Goal: Task Accomplishment & Management: Complete application form

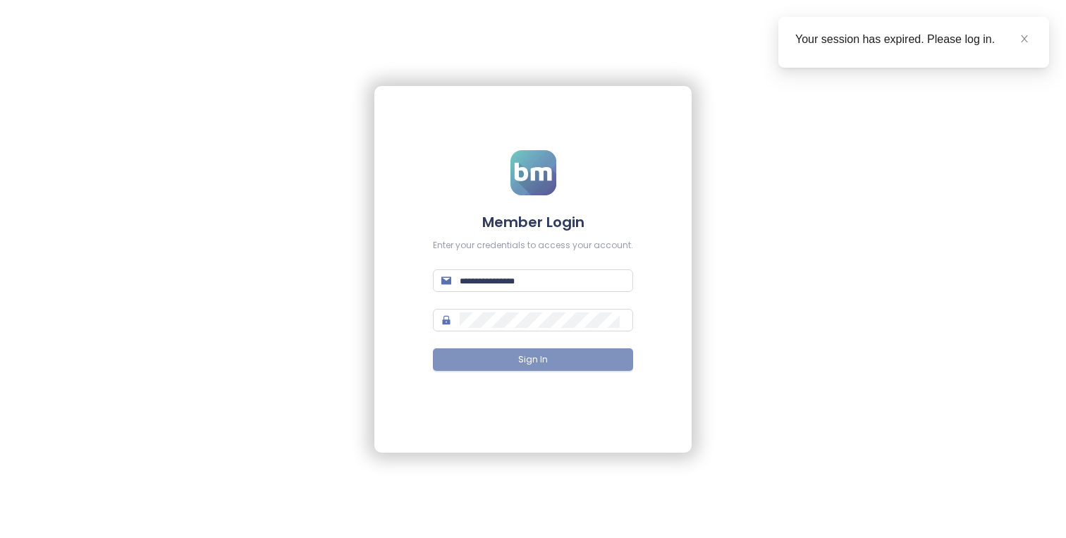
type input "**********"
click at [539, 362] on span "Sign In" at bounding box center [533, 359] width 30 height 13
click at [1020, 40] on icon "close" at bounding box center [1025, 39] width 10 height 10
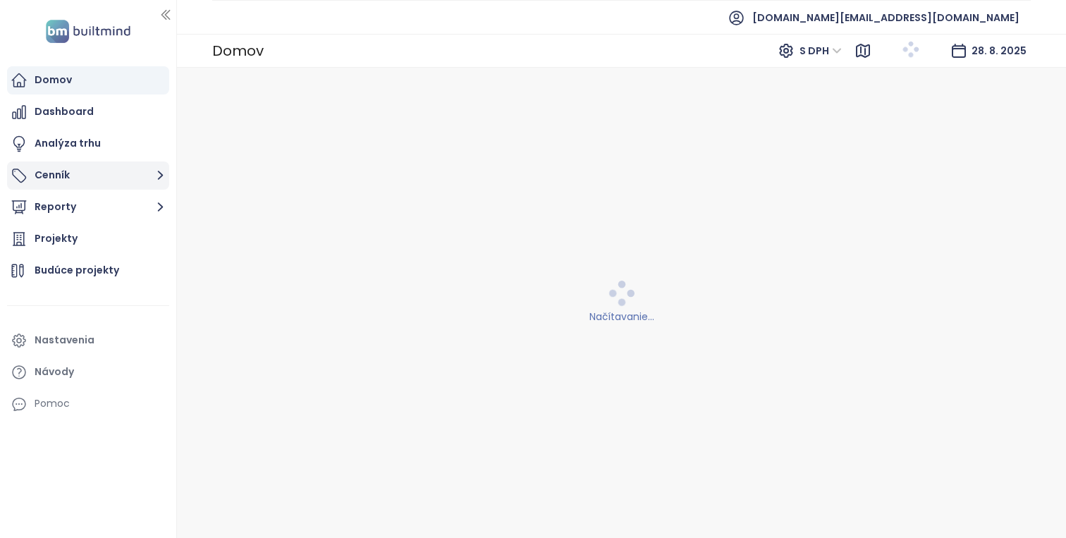
click at [115, 179] on button "Cenník" at bounding box center [88, 176] width 162 height 28
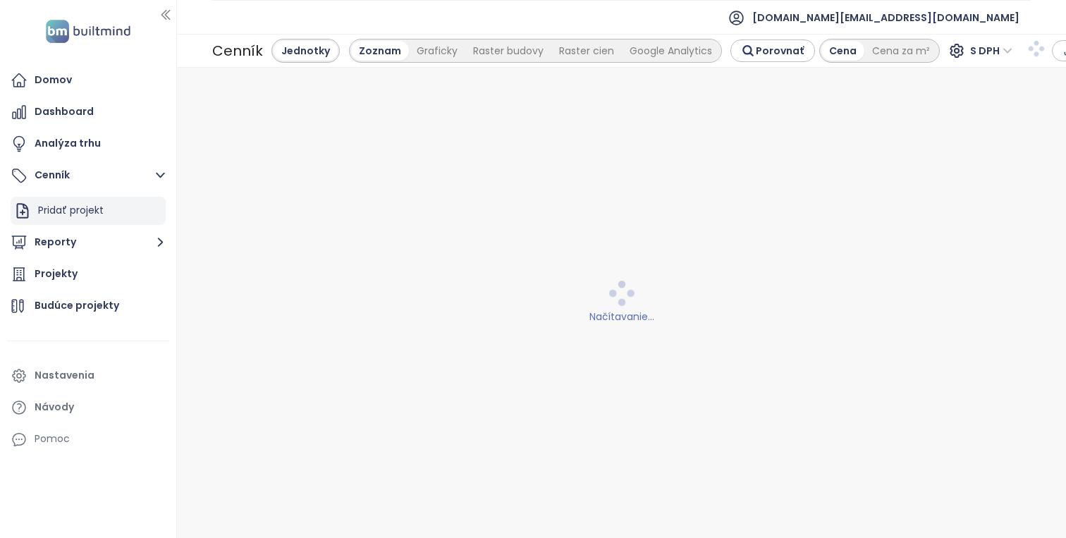
click at [108, 212] on div "Pridať projekt" at bounding box center [88, 211] width 155 height 28
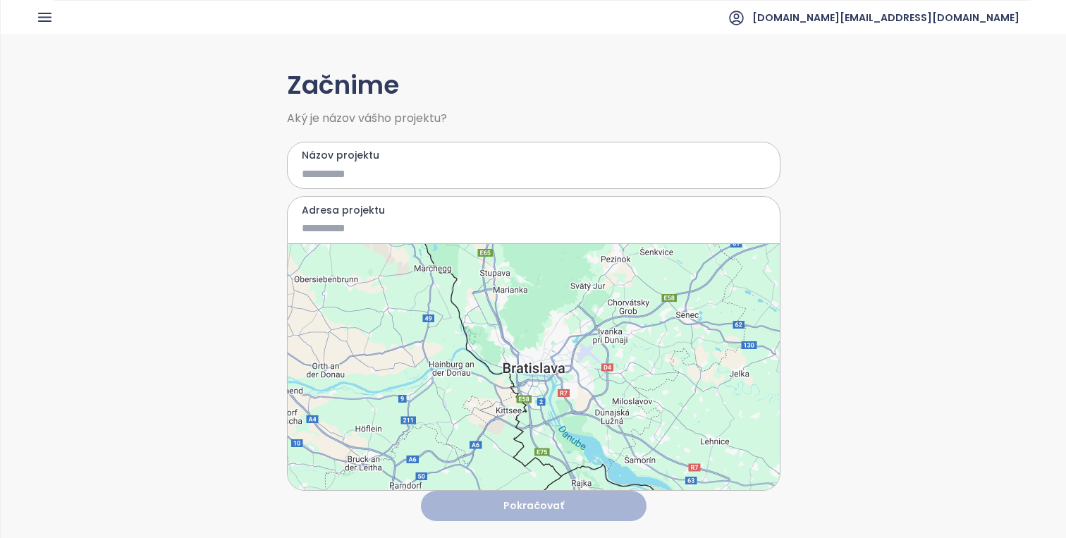
click at [543, 360] on div at bounding box center [534, 367] width 492 height 246
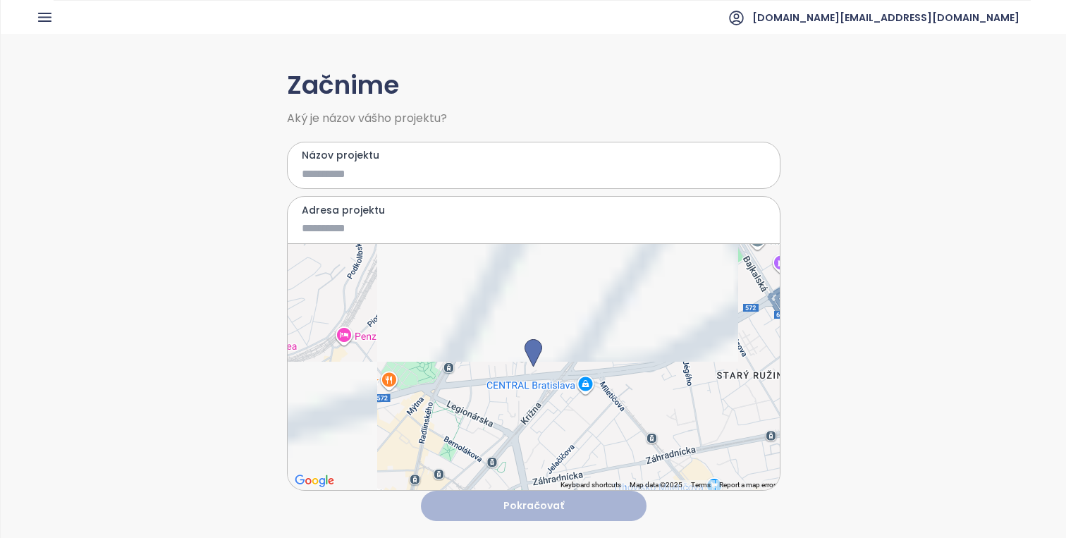
type input "**********"
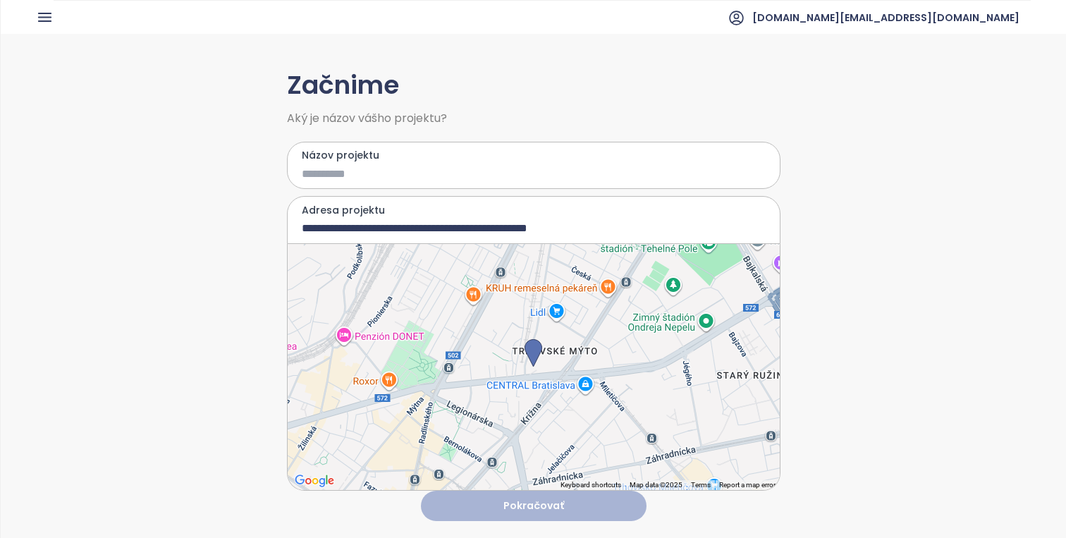
click at [473, 168] on input "Názov projektu" at bounding box center [524, 174] width 444 height 18
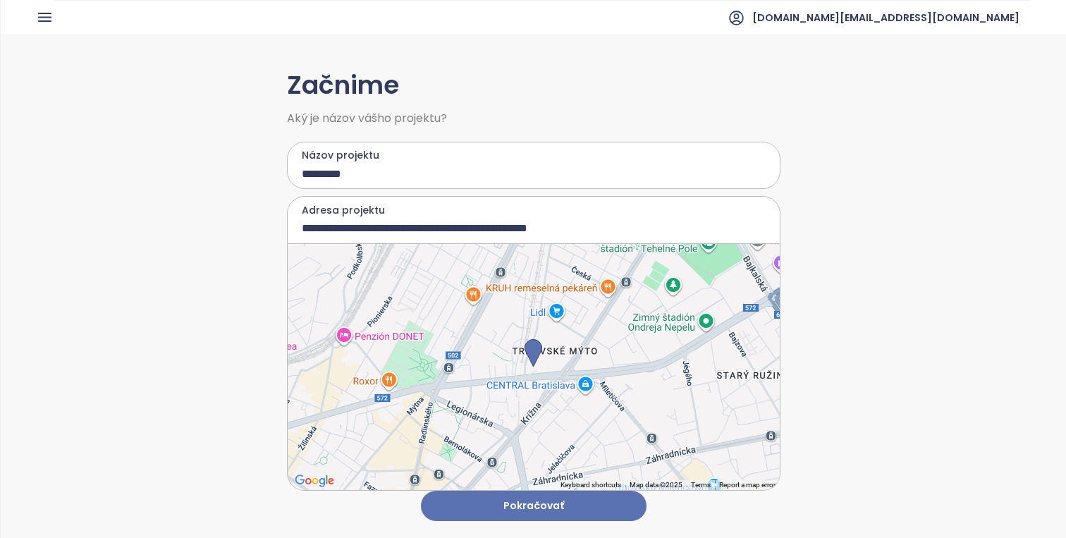
type input "**********"
click at [592, 506] on button "Pokračovať" at bounding box center [534, 506] width 226 height 30
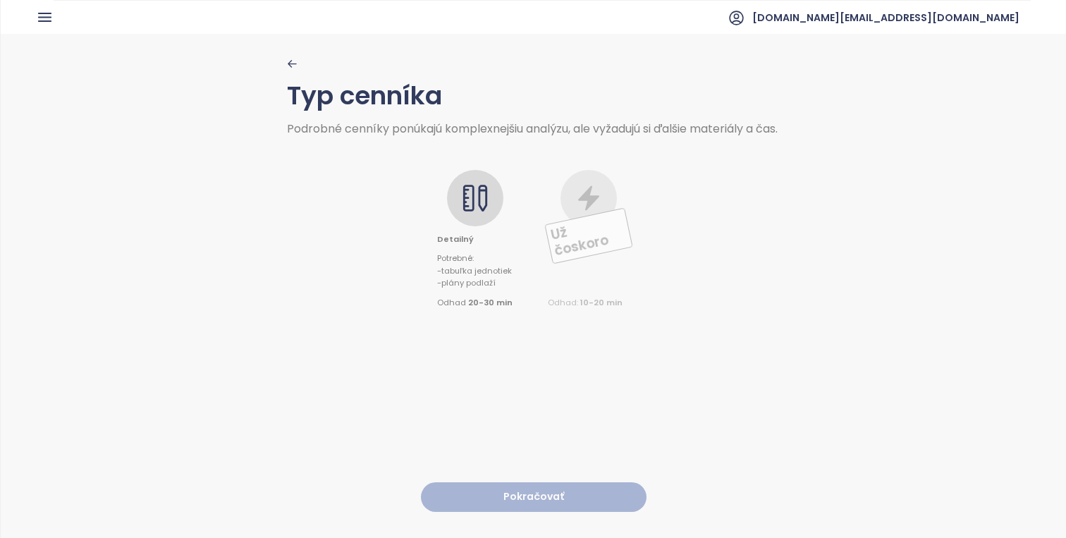
click at [470, 211] on icon at bounding box center [475, 198] width 28 height 28
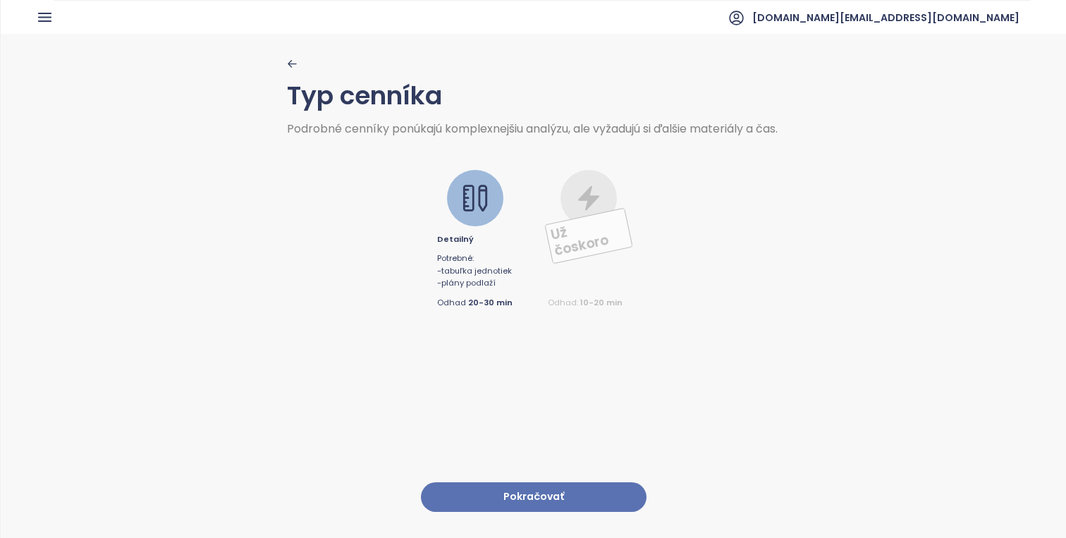
click at [556, 500] on button "Pokračovať" at bounding box center [534, 497] width 226 height 30
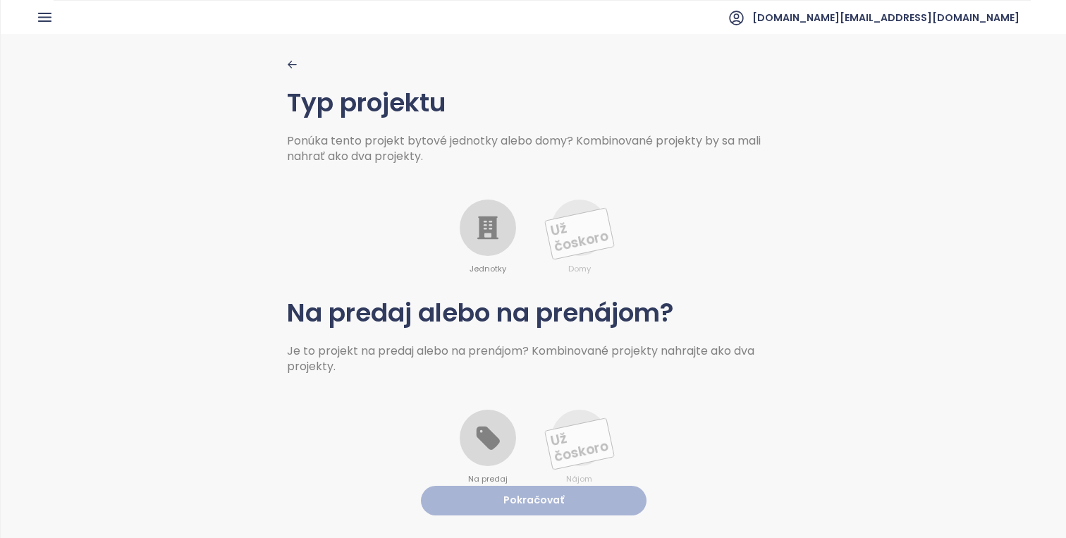
click at [488, 255] on div at bounding box center [488, 228] width 56 height 56
click at [490, 456] on div at bounding box center [488, 438] width 56 height 56
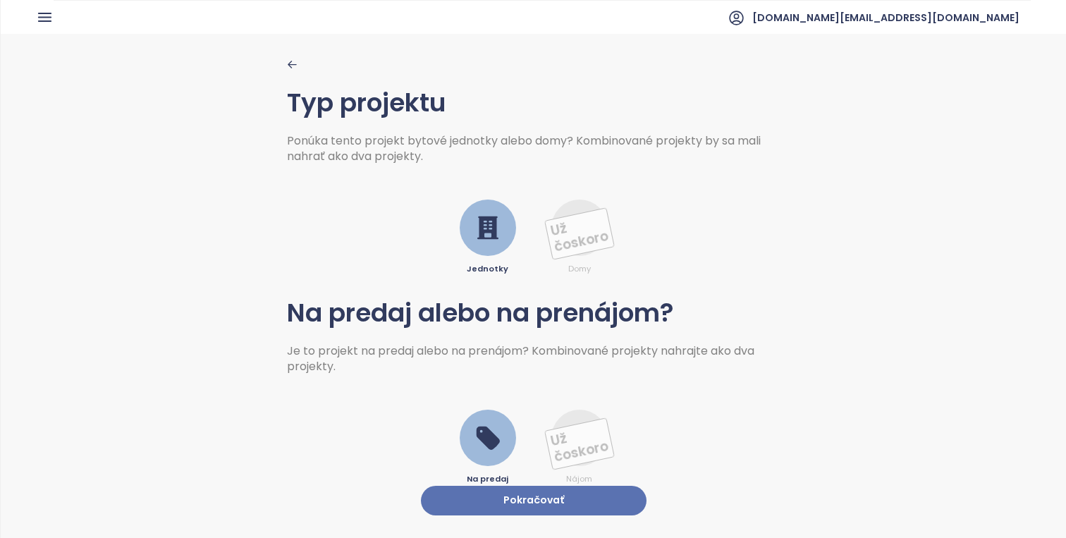
click at [520, 500] on button "Pokračovať" at bounding box center [534, 501] width 226 height 30
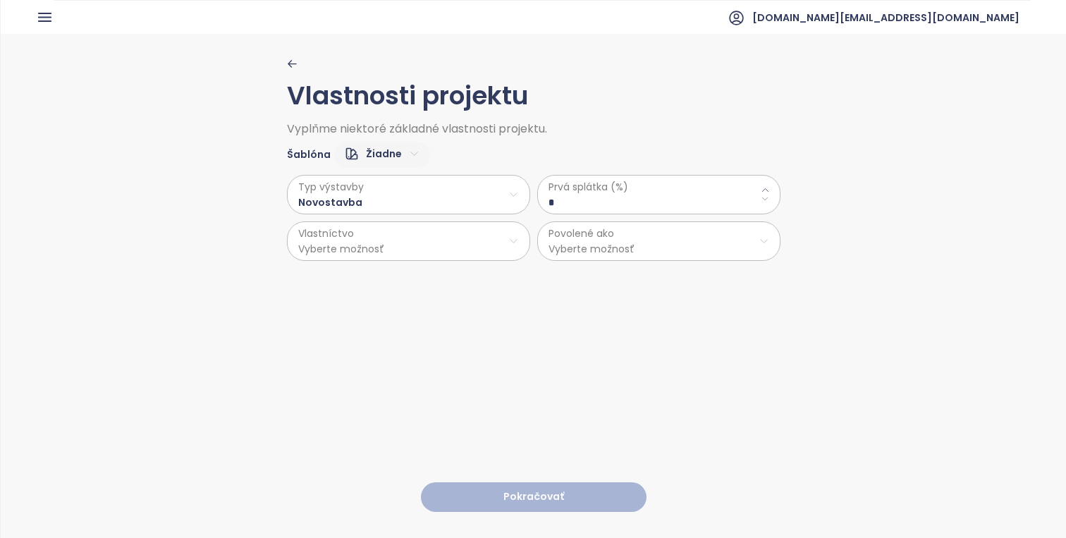
click at [374, 151] on html "Domov Dashboard Analýza trhu Cenník Updaty Reporty Projekty Budúce projekty Nas…" at bounding box center [533, 269] width 1066 height 538
click at [391, 201] on span "Predvolené" at bounding box center [381, 204] width 71 height 20
type \(\%\) "**"
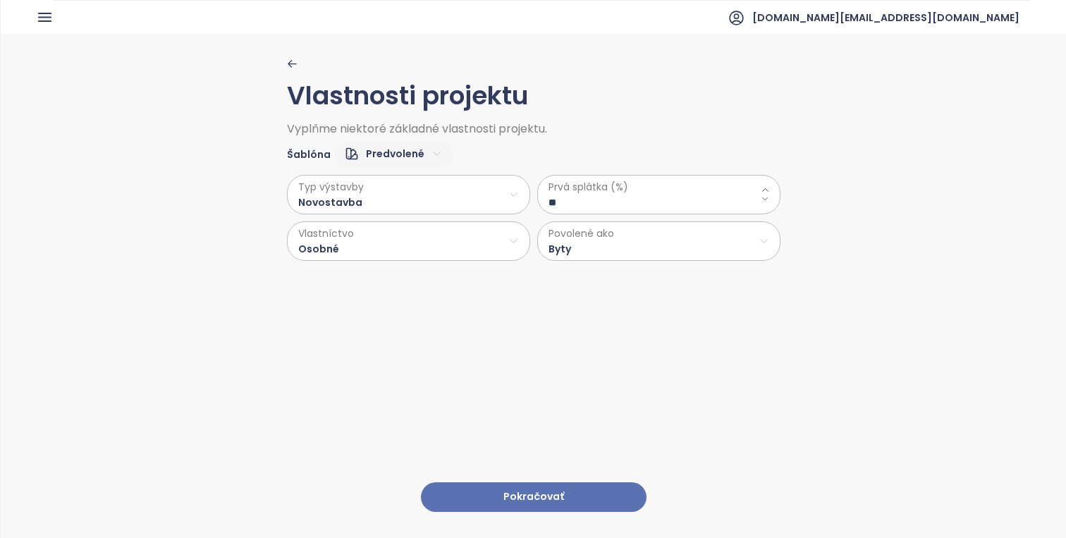
click at [559, 499] on button "Pokračovať" at bounding box center [534, 497] width 226 height 30
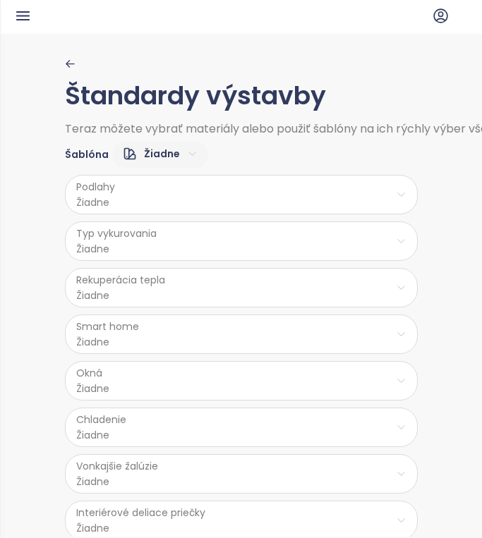
click at [182, 147] on html "BM Domov Dashboard Analýza trhu Cenník Updaty Reporty Projekty Budúce projekty …" at bounding box center [241, 269] width 482 height 538
click at [161, 200] on span "Nízky" at bounding box center [158, 204] width 56 height 20
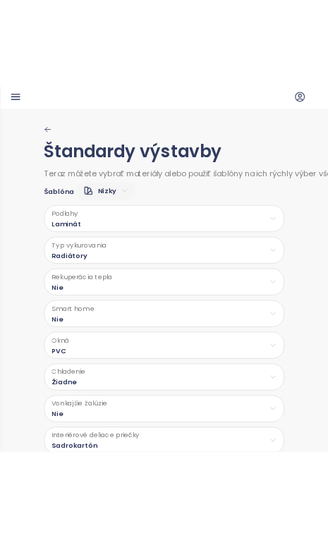
scroll to position [33, 0]
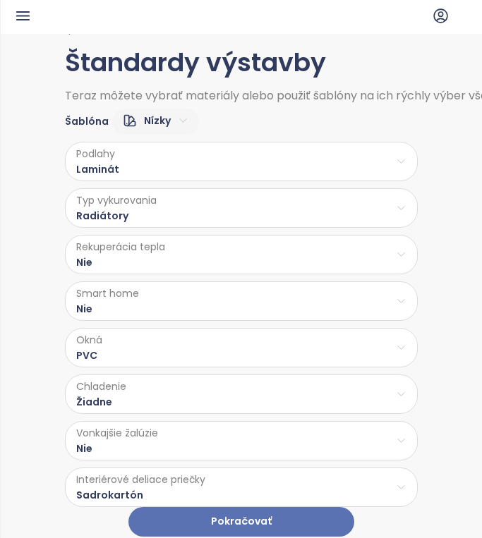
click at [254, 516] on button "Pokračovať" at bounding box center [241, 522] width 226 height 30
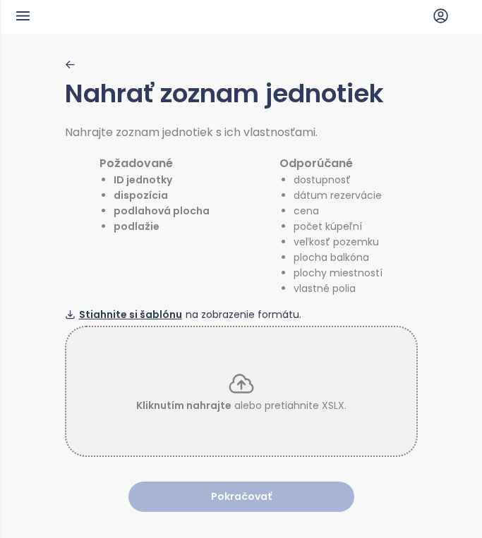
click at [117, 314] on span "Stiahnite si šablónu" at bounding box center [130, 315] width 103 height 16
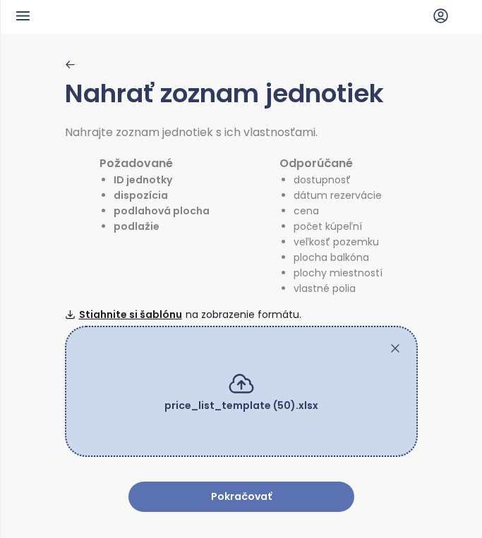
click at [333, 499] on button "Pokračovať" at bounding box center [241, 497] width 226 height 30
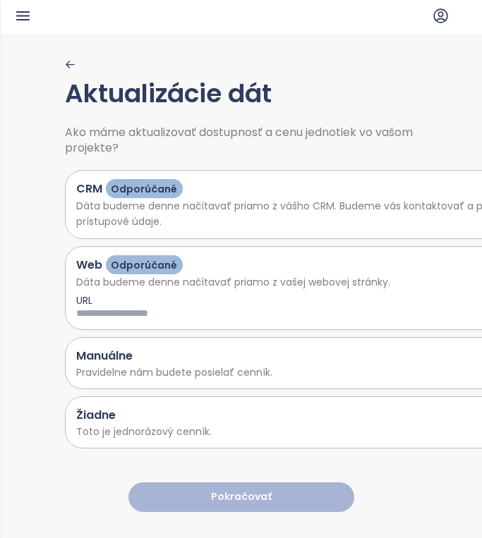
click at [257, 412] on div "Žiadne" at bounding box center [311, 415] width 471 height 18
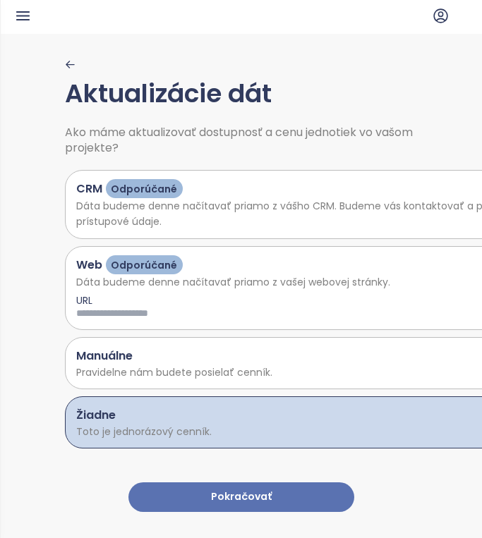
click at [287, 492] on button "Pokračovať" at bounding box center [241, 497] width 226 height 30
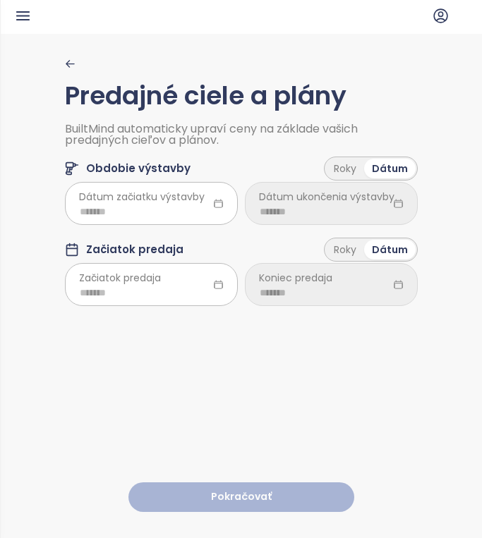
click at [156, 202] on span "Dátum začiatku výstavby" at bounding box center [142, 197] width 126 height 16
click at [151, 216] on input at bounding box center [151, 212] width 143 height 16
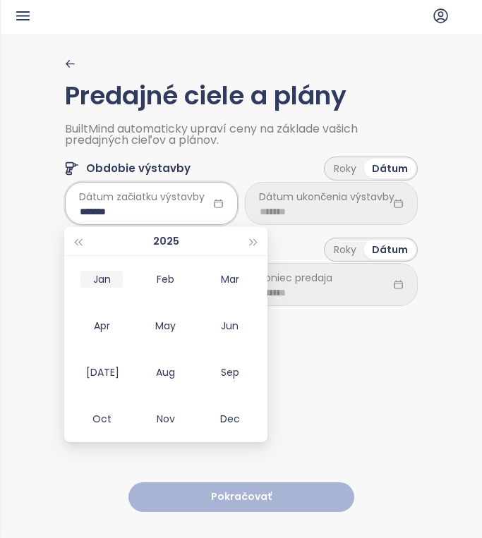
type input "*******"
click at [140, 291] on td "Feb" at bounding box center [166, 279] width 64 height 47
type input "*******"
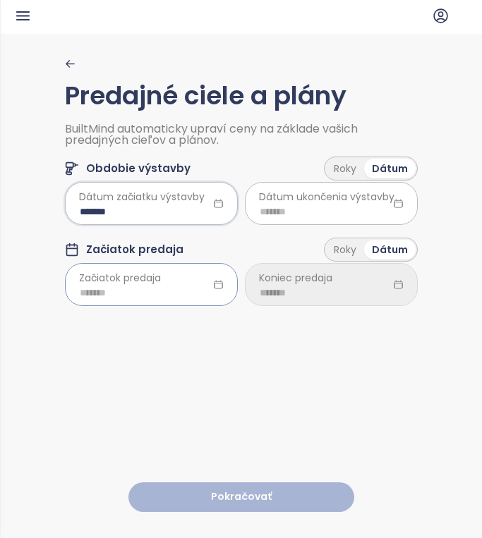
click at [150, 288] on input at bounding box center [151, 293] width 143 height 16
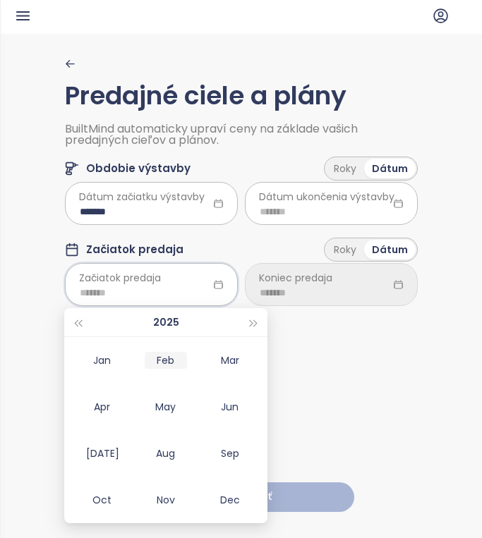
click at [169, 349] on td "Feb" at bounding box center [166, 360] width 64 height 47
type input "*******"
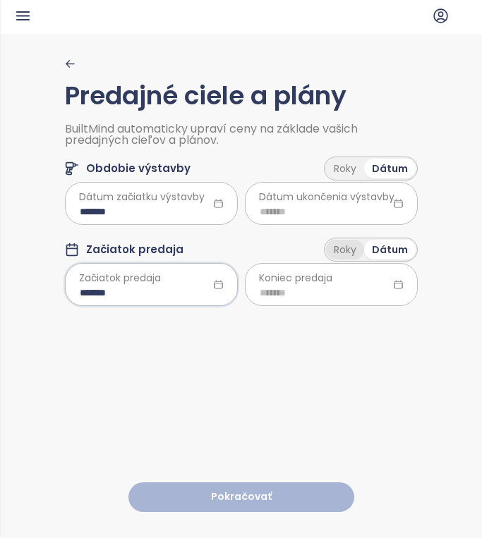
click at [334, 254] on div "Roky" at bounding box center [345, 250] width 38 height 20
click at [345, 161] on div "Roky" at bounding box center [345, 169] width 38 height 20
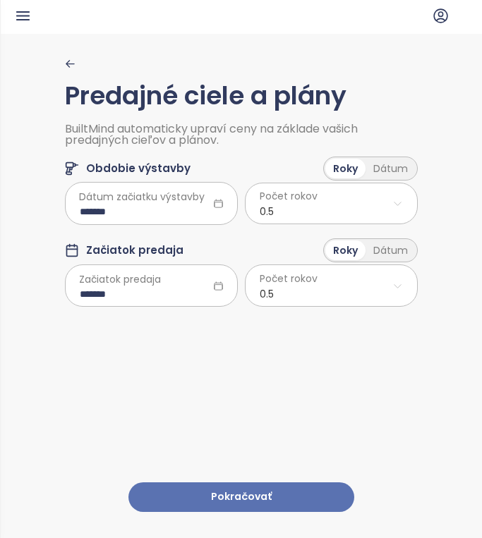
click at [317, 496] on button "Pokračovať" at bounding box center [241, 497] width 226 height 30
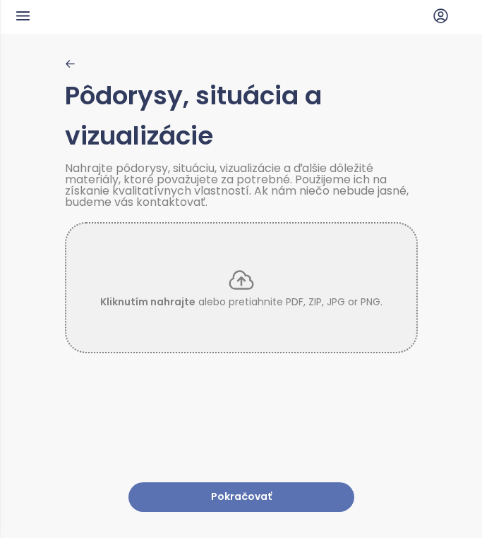
click at [317, 496] on button "Pokračovať" at bounding box center [241, 497] width 226 height 30
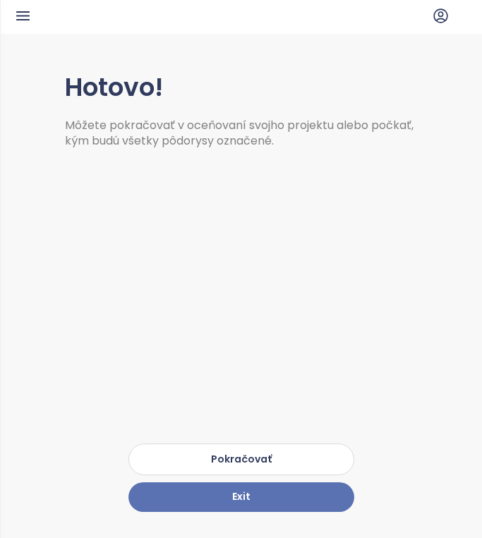
click at [331, 454] on button "Pokračovať" at bounding box center [241, 460] width 226 height 32
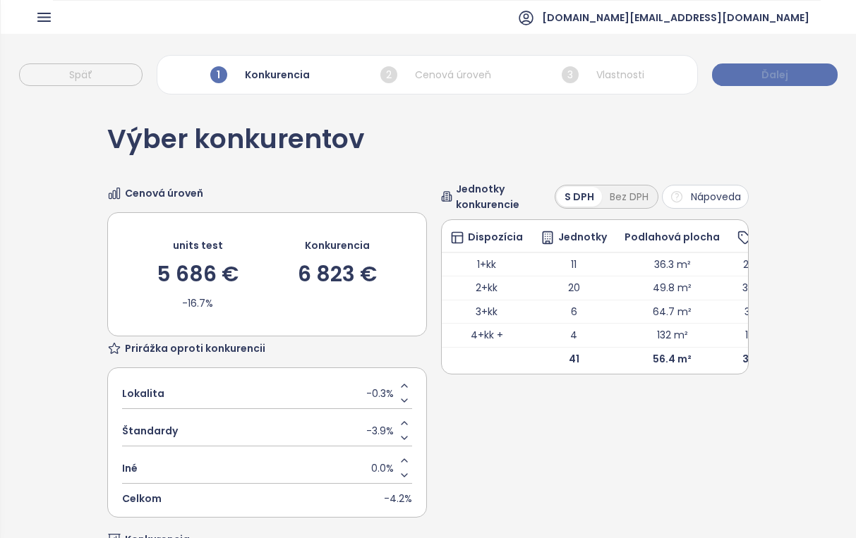
click at [789, 85] on button "Ďalej" at bounding box center [775, 74] width 126 height 23
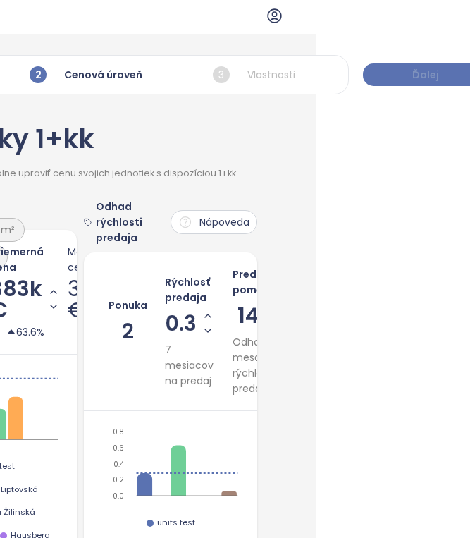
scroll to position [0, 155]
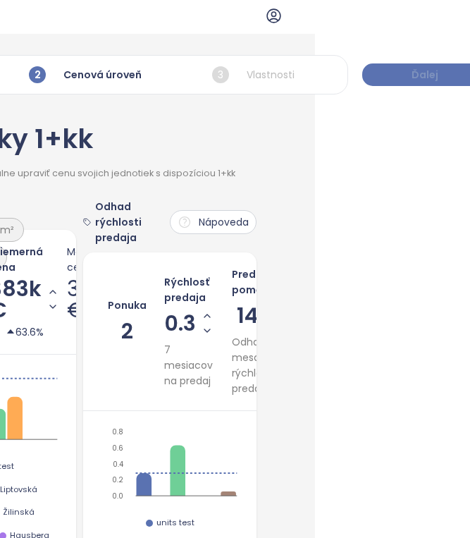
click at [422, 69] on span "Ďalej" at bounding box center [425, 75] width 27 height 16
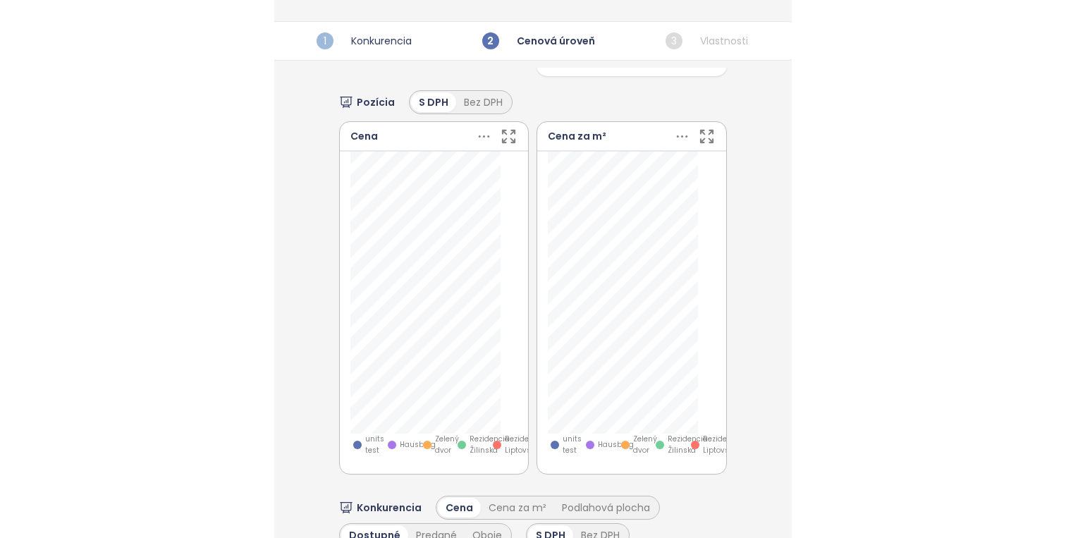
scroll to position [532, 0]
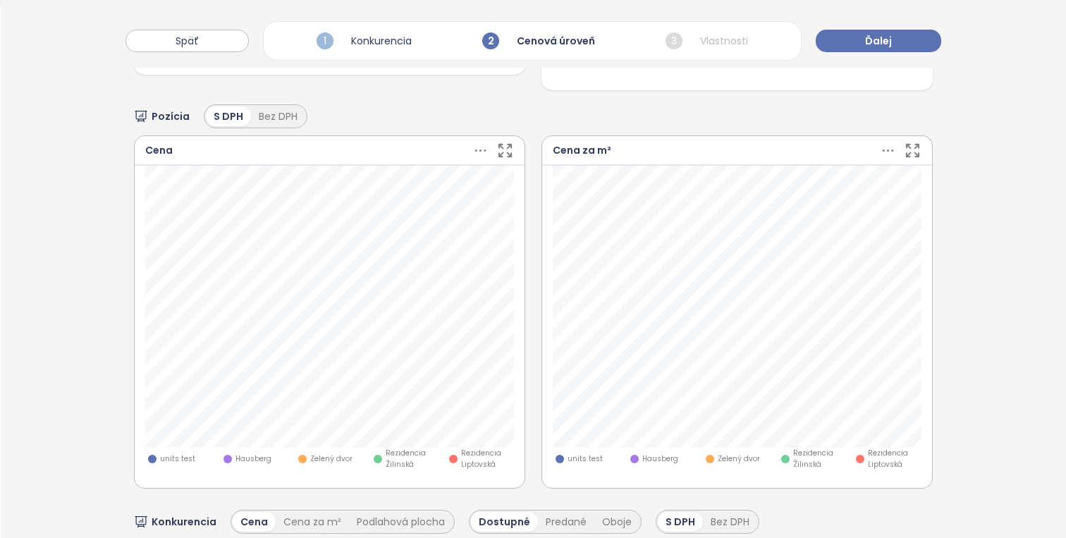
click at [23, 328] on div "Jednotky 2+kk Teraz môžete manuálne upraviť cenu svojich jednotiek s dispozício…" at bounding box center [534, 161] width 1066 height 1182
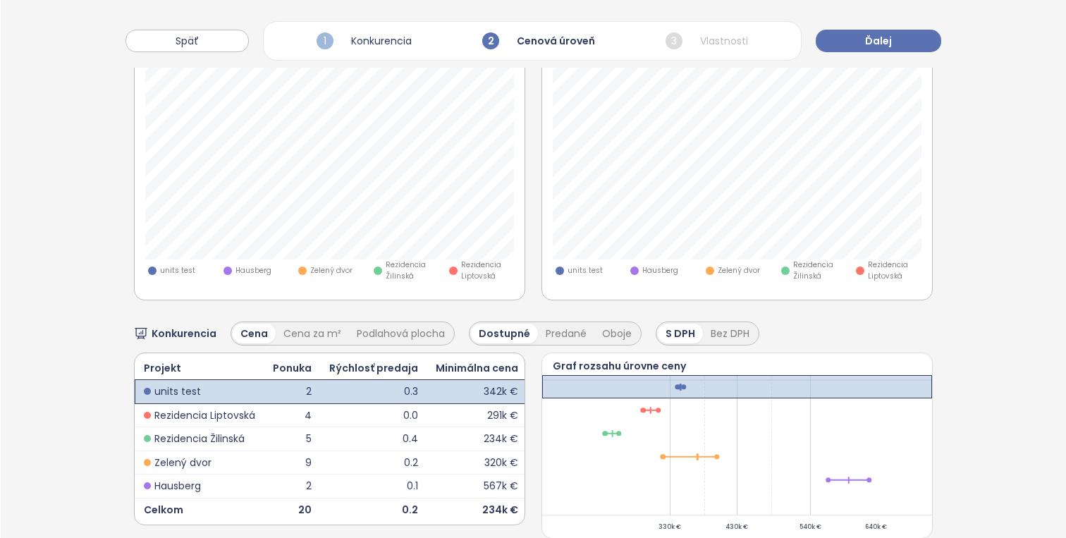
scroll to position [0, 0]
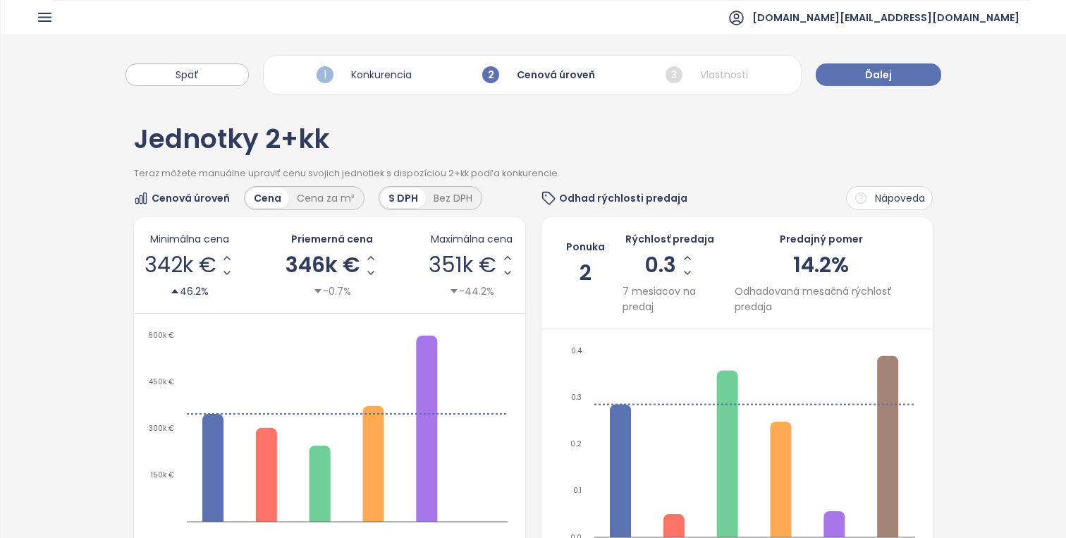
click at [657, 141] on div "Jednotky 2+kk" at bounding box center [533, 146] width 799 height 41
